Goal: Information Seeking & Learning: Understand process/instructions

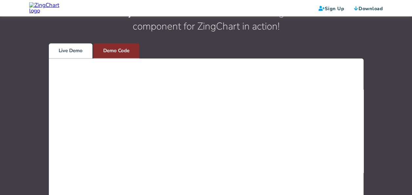
scroll to position [287, 0]
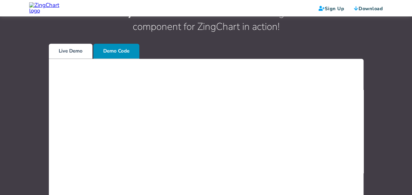
click at [112, 45] on label "Demo Code" at bounding box center [117, 51] width 46 height 15
click at [0, 0] on input "Demo Code" at bounding box center [0, 0] width 0 height 0
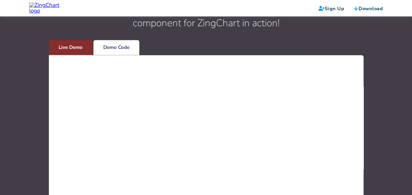
scroll to position [291, 0]
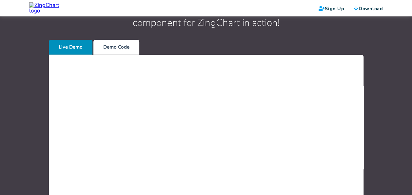
click at [78, 45] on label "Live Demo" at bounding box center [71, 47] width 44 height 15
click at [0, 0] on input "Live Demo" at bounding box center [0, 0] width 0 height 0
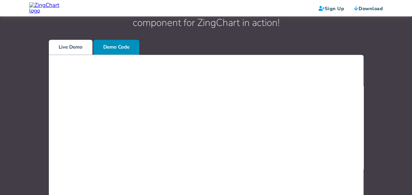
click at [115, 46] on label "Demo Code" at bounding box center [117, 47] width 46 height 15
click at [0, 0] on input "Demo Code" at bounding box center [0, 0] width 0 height 0
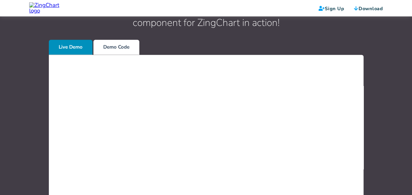
click at [75, 45] on label "Live Demo" at bounding box center [71, 47] width 44 height 15
click at [0, 0] on input "Live Demo" at bounding box center [0, 0] width 0 height 0
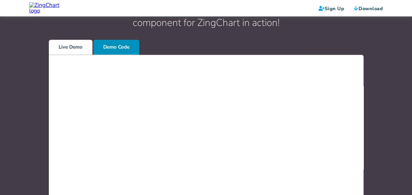
click at [111, 40] on label "Demo Code" at bounding box center [117, 47] width 46 height 15
click at [0, 0] on input "Demo Code" at bounding box center [0, 0] width 0 height 0
